Goal: Find specific page/section: Find specific page/section

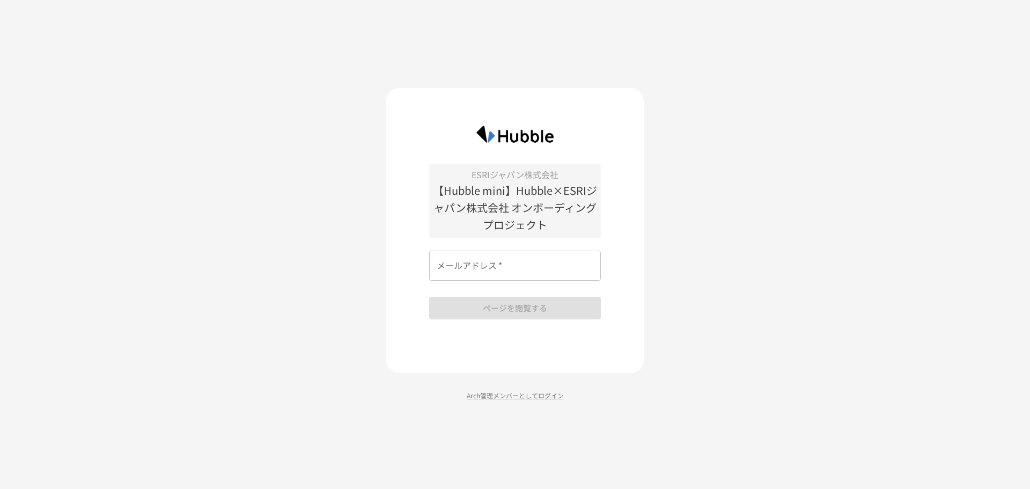
click at [518, 259] on input "メールアドレス   *" at bounding box center [515, 266] width 172 height 30
type input "*"
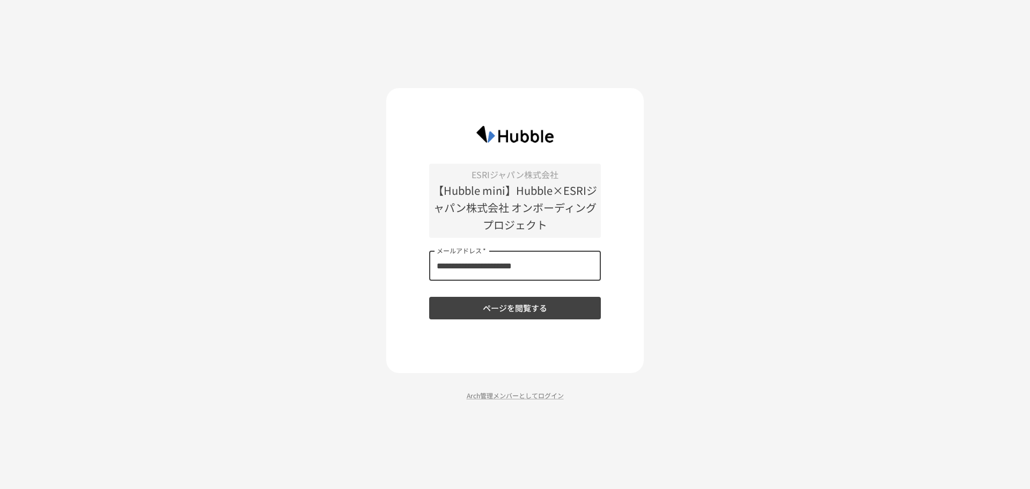
type input "**********"
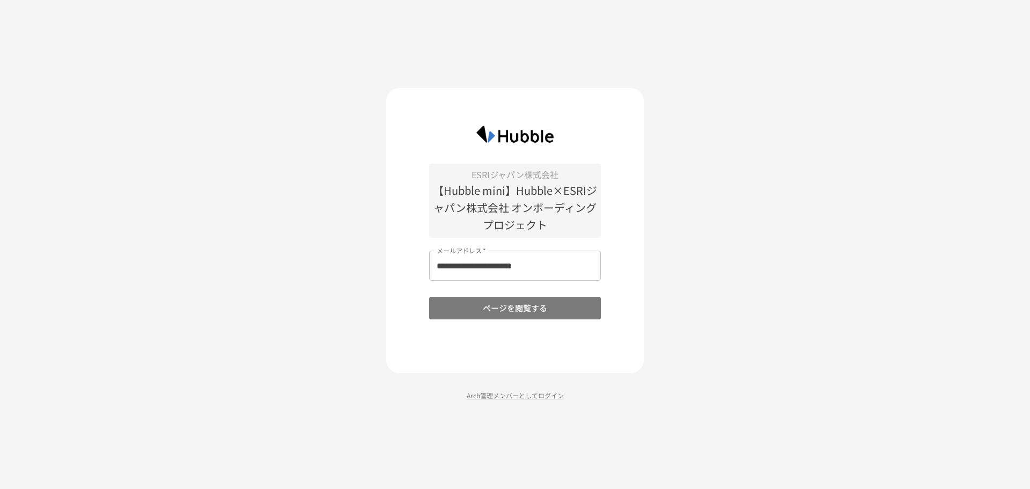
click at [505, 310] on button "ページを閲覧する" at bounding box center [515, 308] width 172 height 23
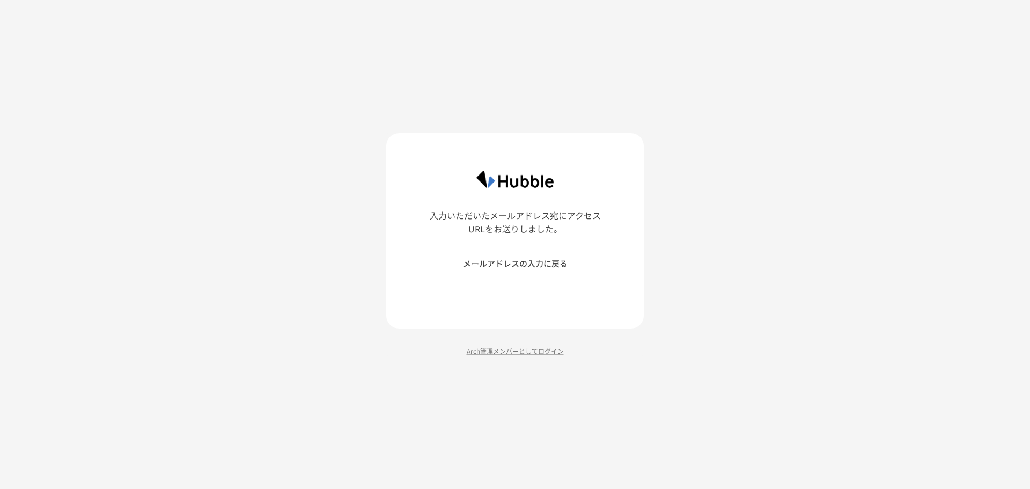
drag, startPoint x: 817, startPoint y: 52, endPoint x: 822, endPoint y: 72, distance: 20.6
click at [817, 54] on div "入力いただいたメールアドレス宛にアクセスURLをお送りしました。 メールアドレスの入力に戻る Arch管理メンバーとしてログイン" at bounding box center [515, 244] width 1030 height 489
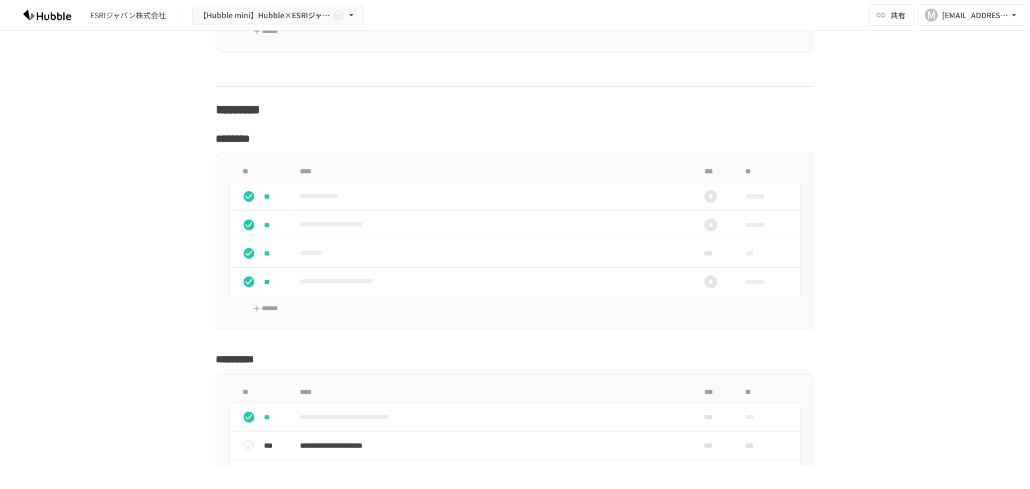
scroll to position [1163, 0]
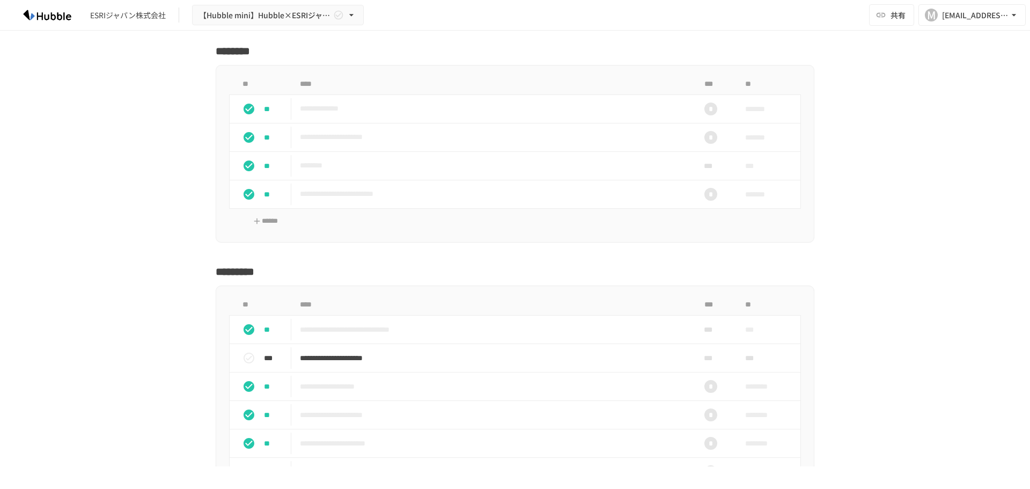
click at [154, 152] on div "**********" at bounding box center [515, 249] width 1030 height 436
click at [985, 21] on div "miyuki_furuta@esrij.com" at bounding box center [975, 15] width 67 height 13
click at [985, 21] on div at bounding box center [515, 244] width 1030 height 489
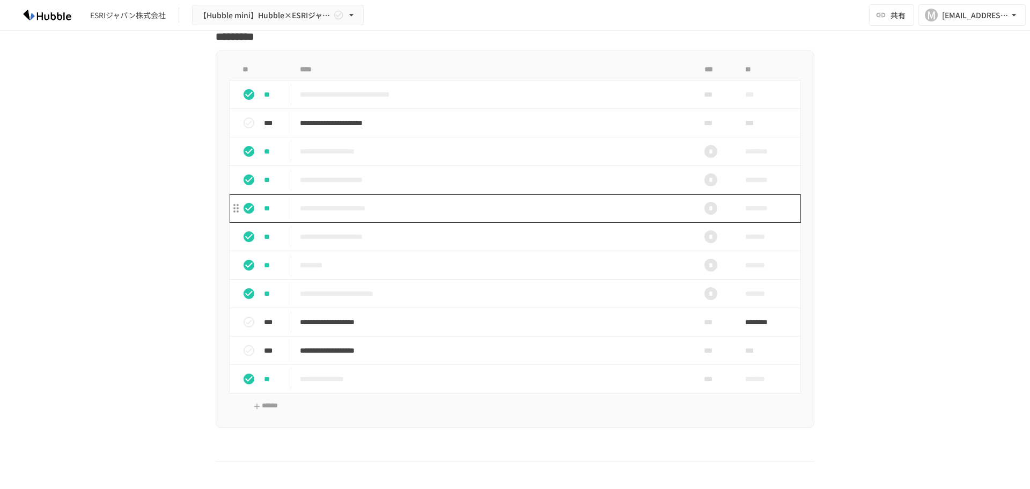
scroll to position [1431, 0]
